Goal: Task Accomplishment & Management: Use online tool/utility

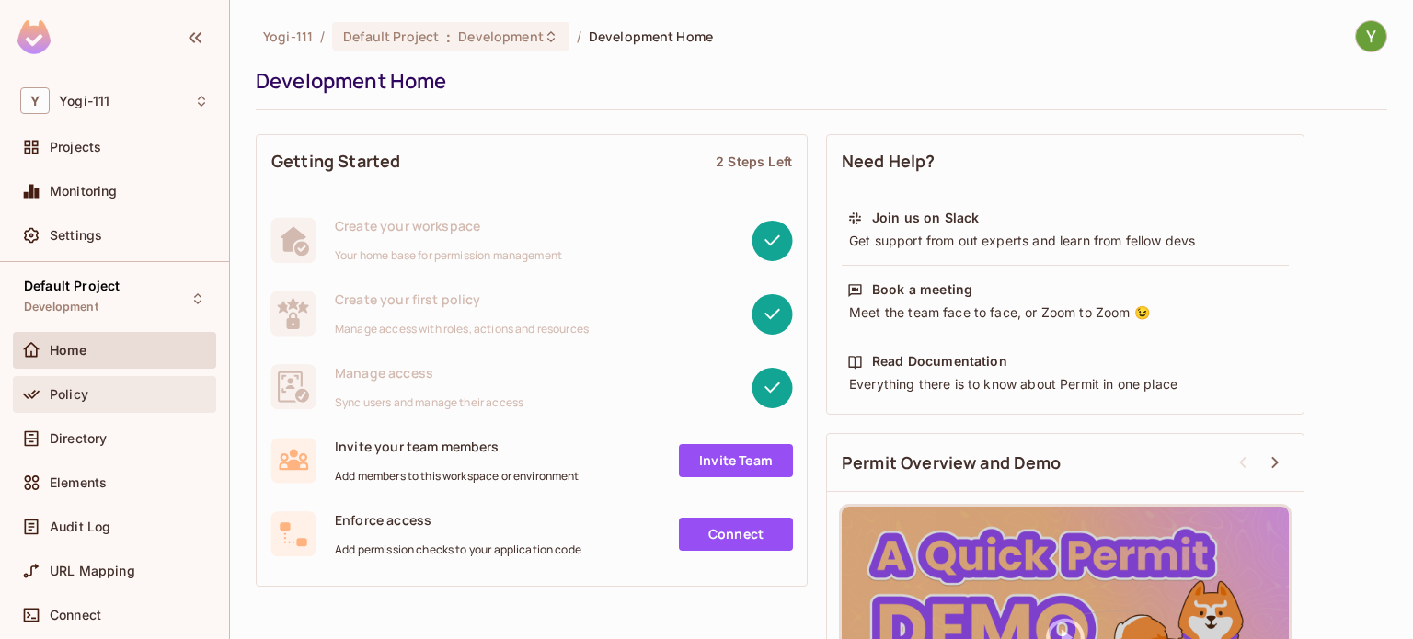
click at [137, 383] on div "Policy" at bounding box center [114, 394] width 189 height 22
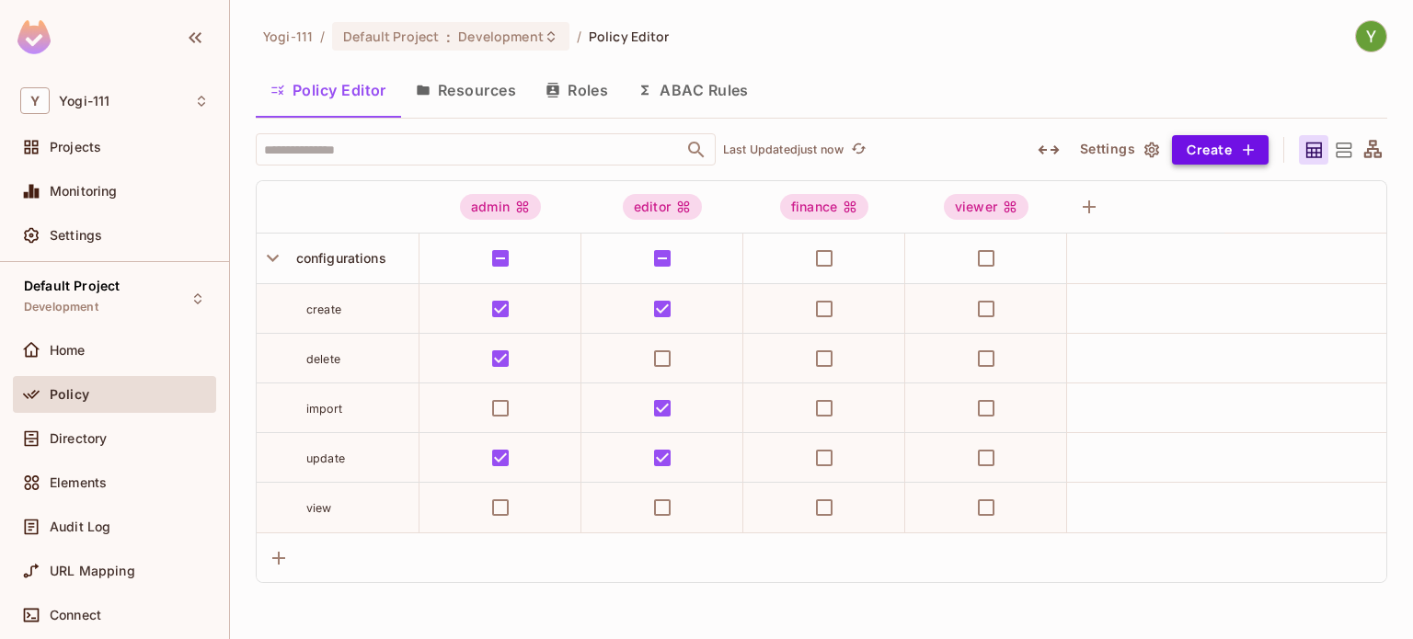
click at [1221, 149] on button "Create" at bounding box center [1220, 149] width 97 height 29
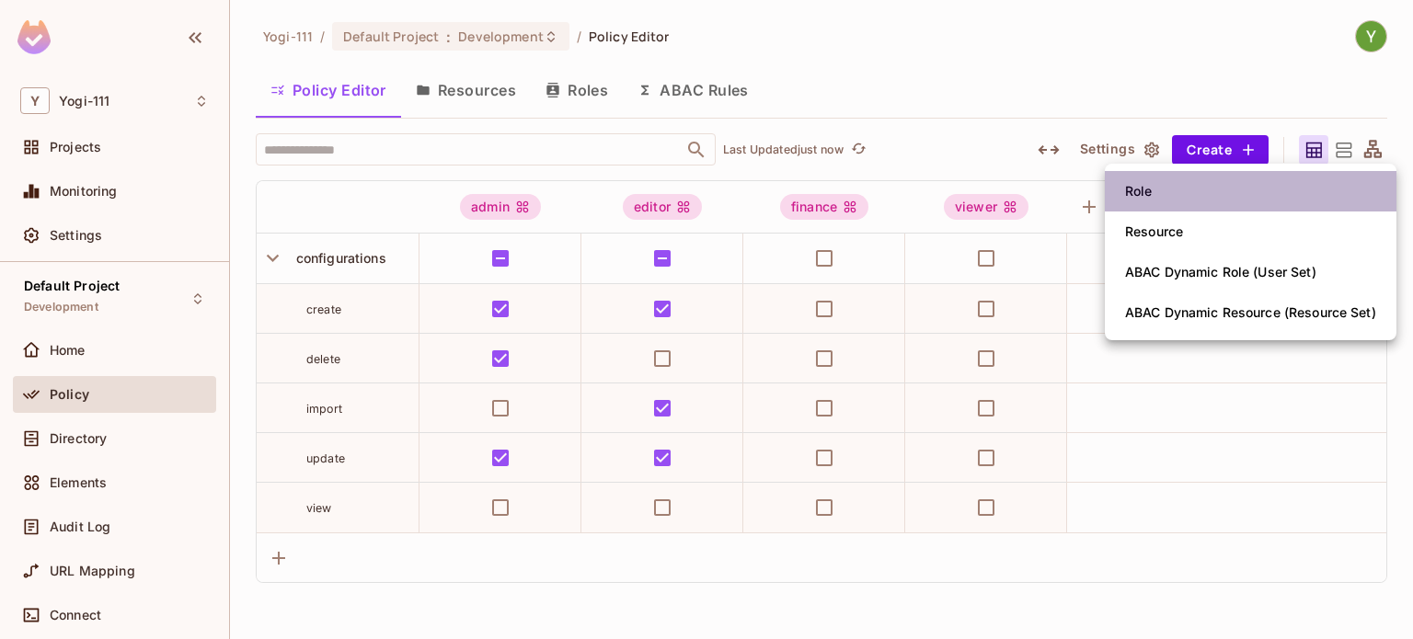
click at [1155, 191] on span "Role" at bounding box center [1138, 191] width 39 height 29
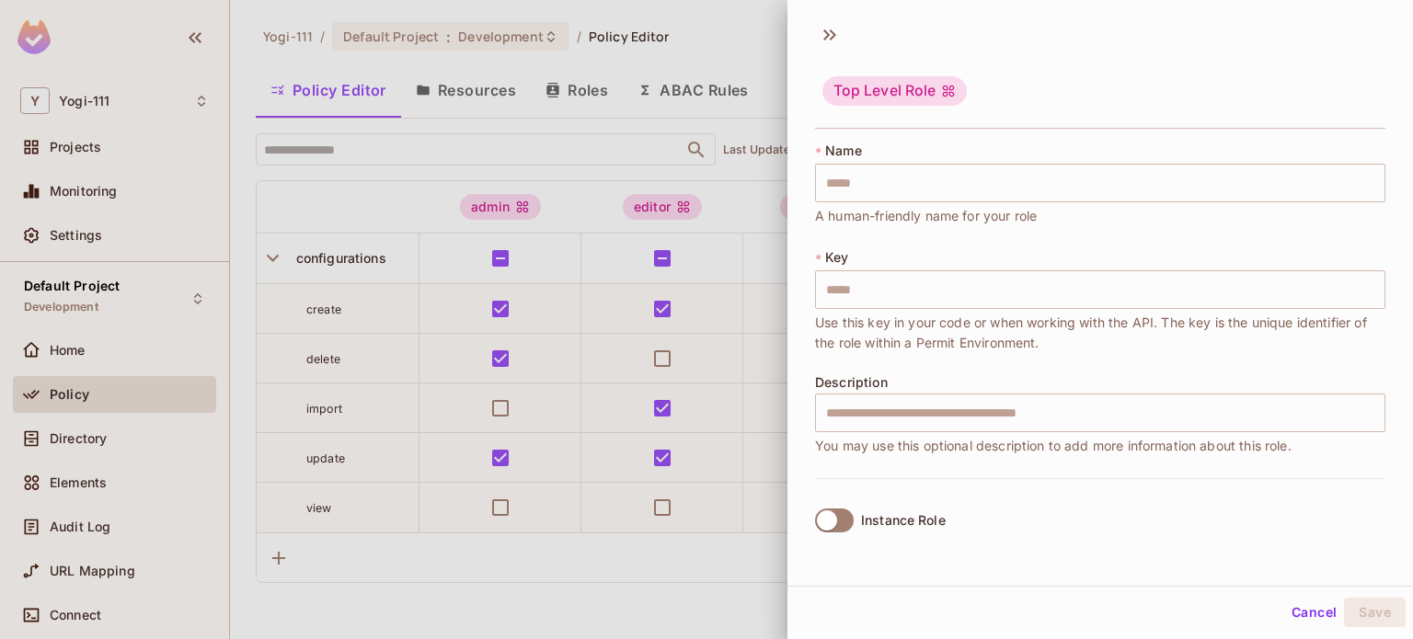
scroll to position [3, 0]
click at [726, 562] on div at bounding box center [706, 319] width 1413 height 639
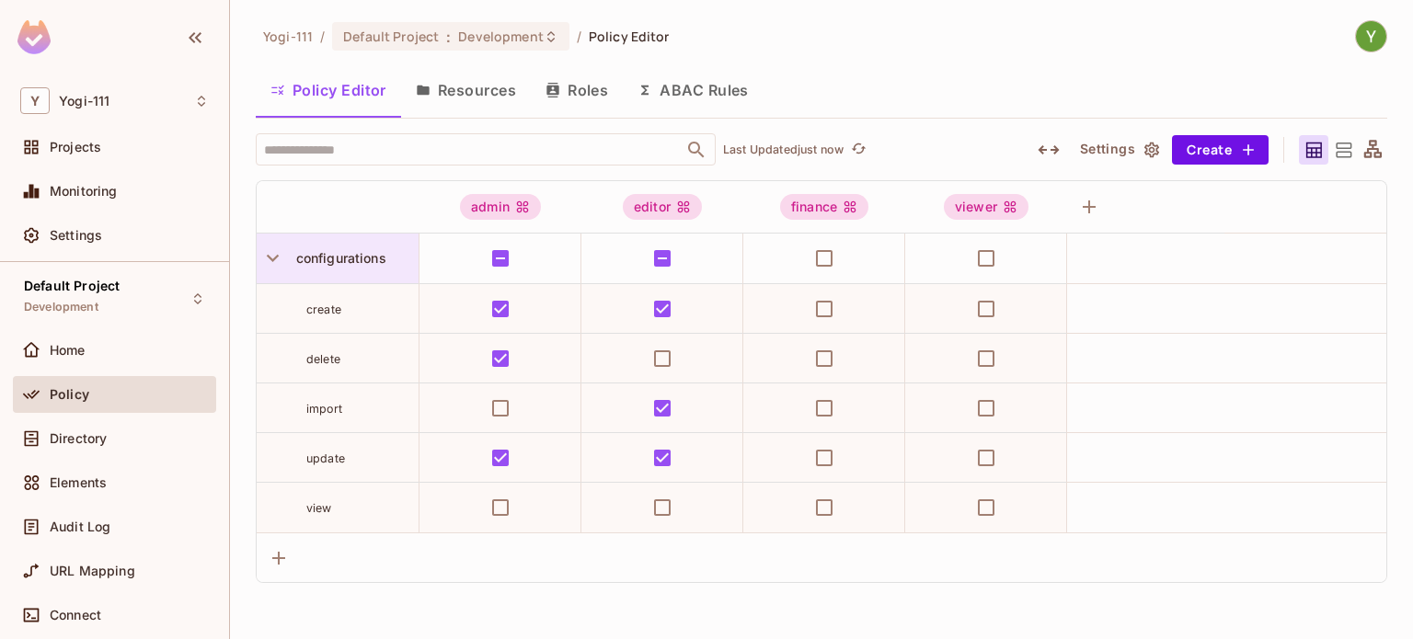
click at [338, 264] on span "configurations" at bounding box center [337, 258] width 97 height 16
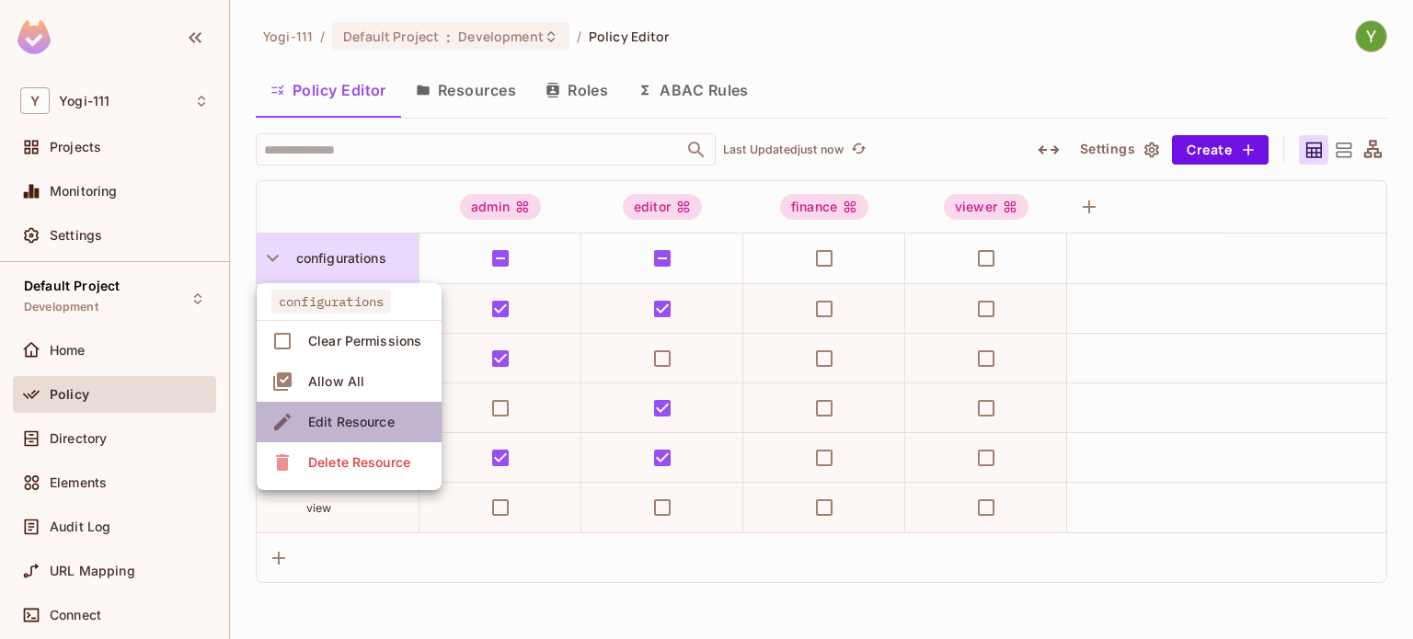
click at [353, 418] on div "Edit Resource" at bounding box center [351, 422] width 86 height 18
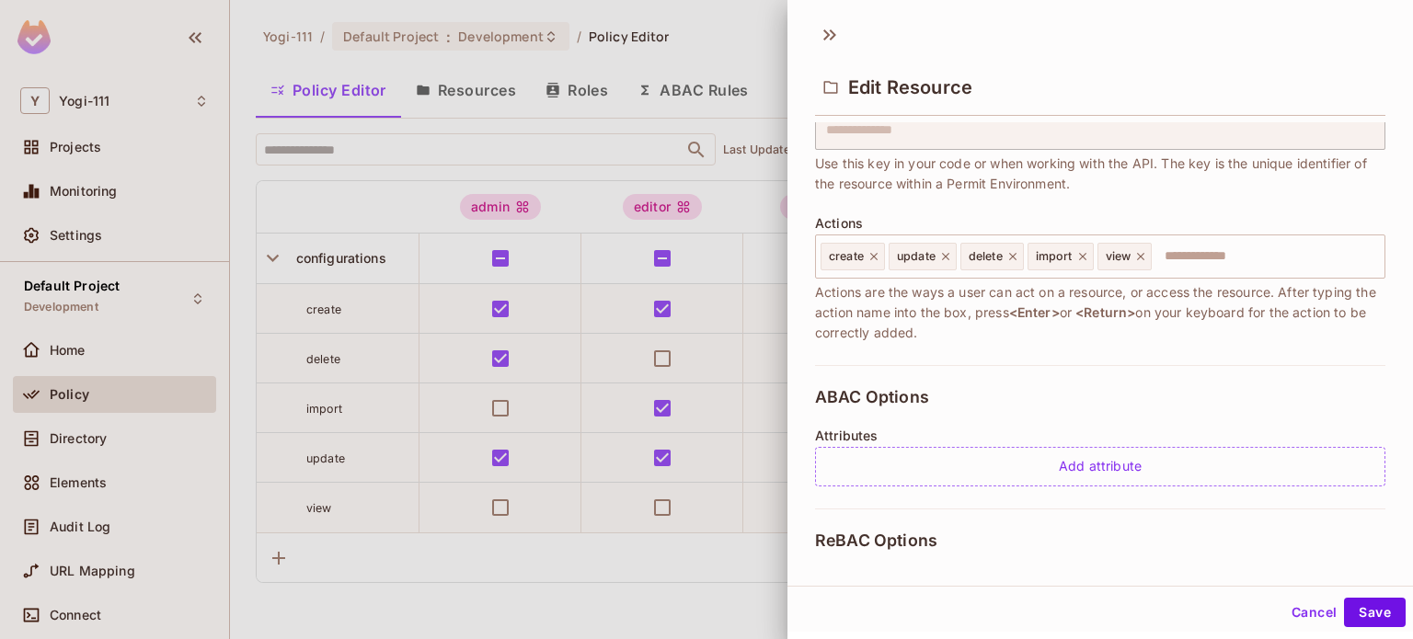
scroll to position [150, 0]
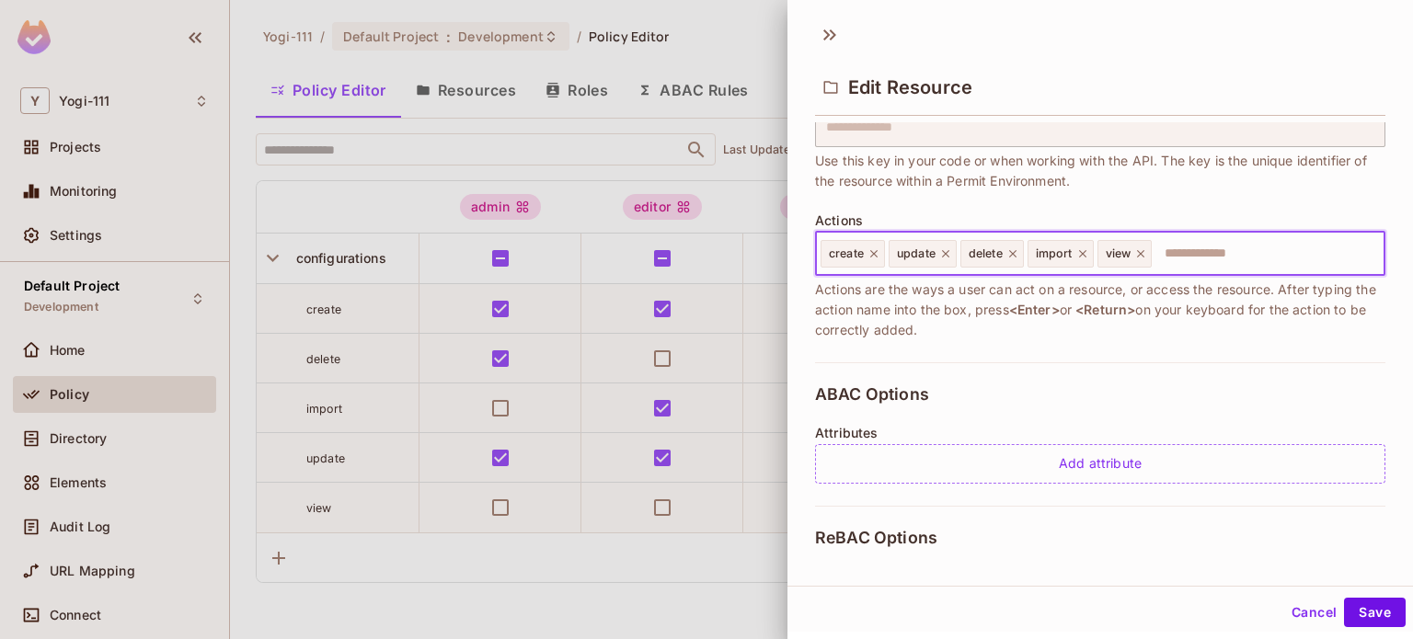
click at [1192, 255] on input "text" at bounding box center [1264, 253] width 223 height 37
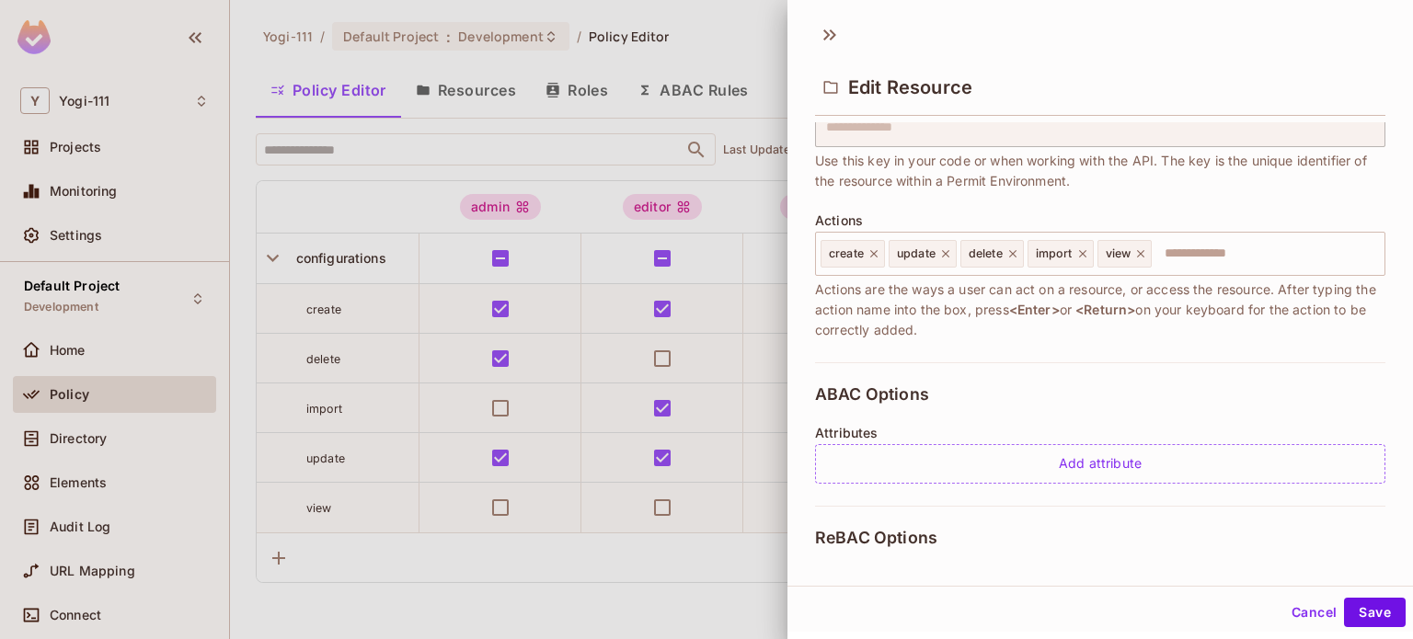
click at [1026, 321] on span "Actions are the ways a user can act on a resource, or access the resource. Afte…" at bounding box center [1100, 310] width 570 height 61
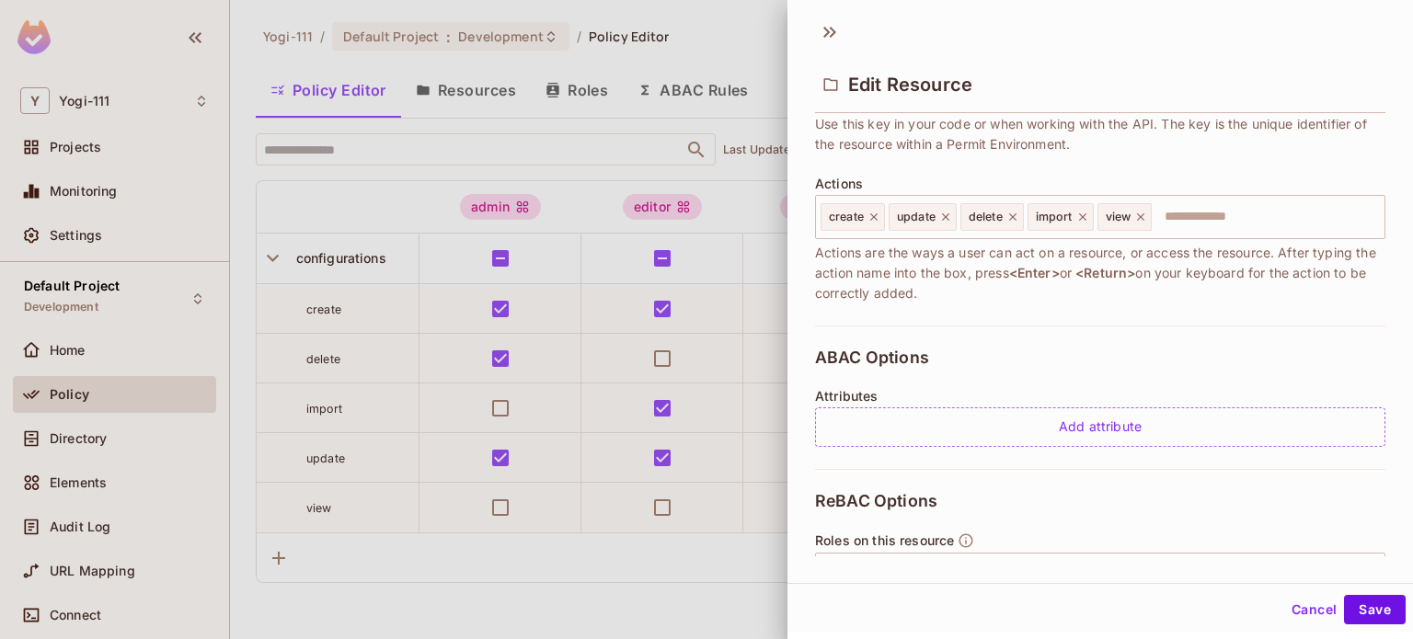
scroll to position [372, 0]
